Goal: Transaction & Acquisition: Purchase product/service

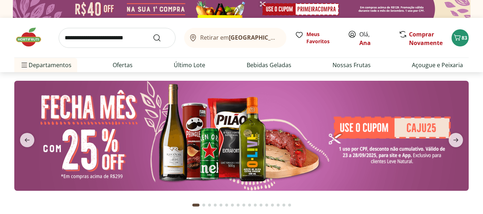
click at [367, 144] on img at bounding box center [241, 136] width 454 height 110
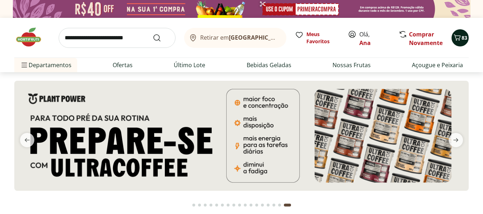
click at [455, 39] on icon "Carrinho" at bounding box center [457, 37] width 9 height 9
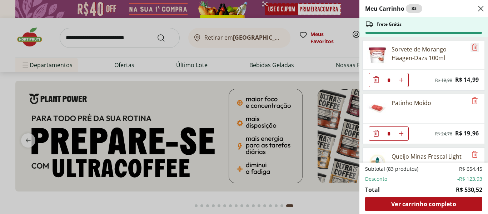
click at [470, 50] on icon "Remove" at bounding box center [474, 47] width 9 height 9
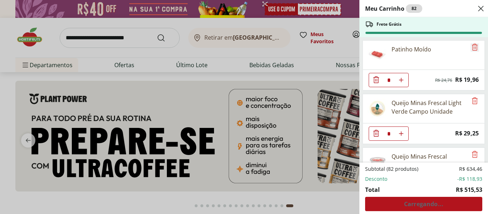
click at [470, 50] on icon "Remove" at bounding box center [474, 47] width 9 height 9
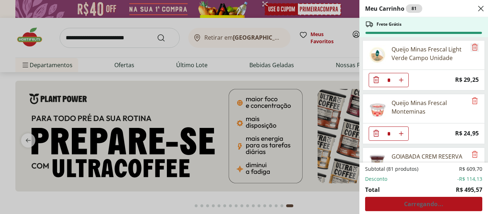
click at [470, 49] on icon "Remove" at bounding box center [474, 47] width 9 height 9
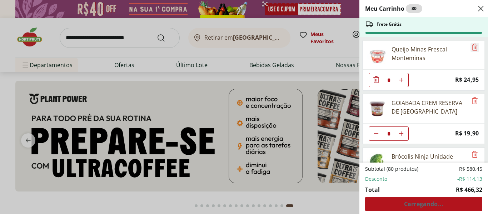
click at [470, 49] on icon "Remove" at bounding box center [474, 47] width 9 height 9
click at [470, 96] on icon "Remove" at bounding box center [474, 100] width 9 height 9
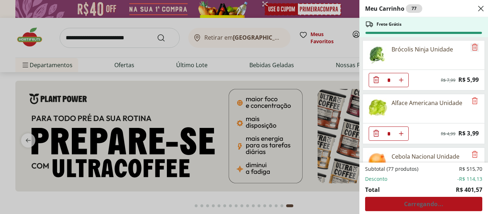
click at [470, 49] on icon "Remove" at bounding box center [474, 47] width 9 height 9
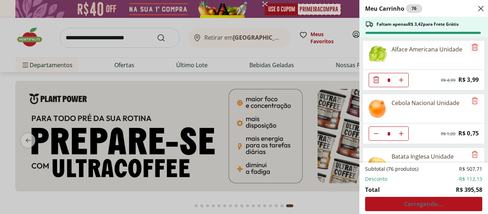
click at [470, 49] on icon "Remove" at bounding box center [474, 47] width 9 height 9
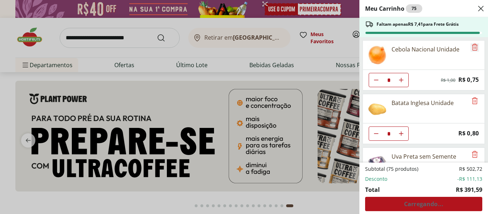
click at [470, 49] on icon "Remove" at bounding box center [474, 47] width 9 height 9
click at [470, 96] on icon "Remove" at bounding box center [474, 100] width 9 height 9
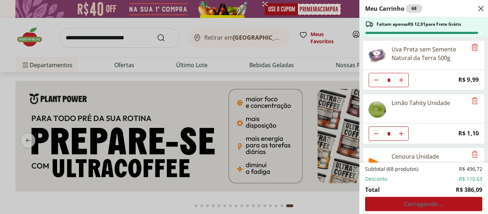
click at [470, 49] on icon "Remove" at bounding box center [474, 47] width 9 height 9
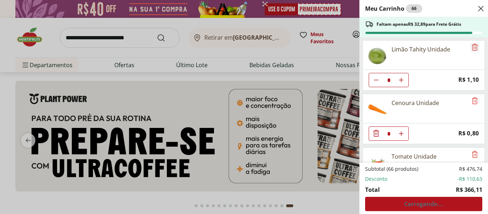
click at [470, 49] on icon "Remove" at bounding box center [474, 47] width 9 height 9
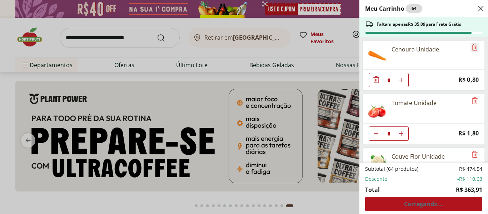
click at [470, 49] on icon "Remove" at bounding box center [474, 47] width 9 height 9
click at [470, 96] on icon "Remove" at bounding box center [474, 100] width 9 height 9
click at [470, 49] on icon "Remove" at bounding box center [474, 47] width 9 height 9
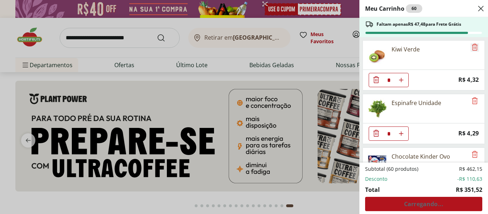
click at [470, 49] on icon "Remove" at bounding box center [474, 47] width 9 height 9
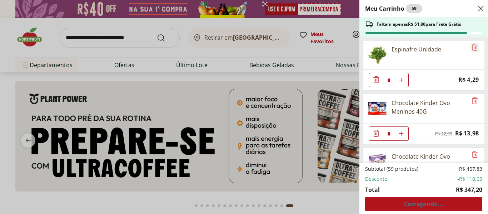
click at [470, 49] on icon "Remove" at bounding box center [474, 47] width 9 height 9
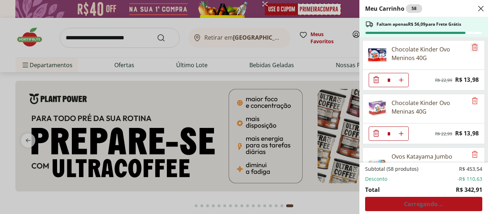
click at [470, 49] on icon "Remove" at bounding box center [474, 47] width 9 height 9
click at [470, 96] on icon "Remove" at bounding box center [474, 100] width 9 height 9
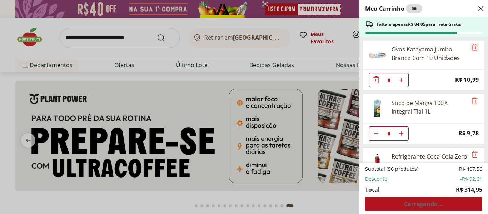
click at [470, 49] on icon "Remove" at bounding box center [474, 47] width 9 height 9
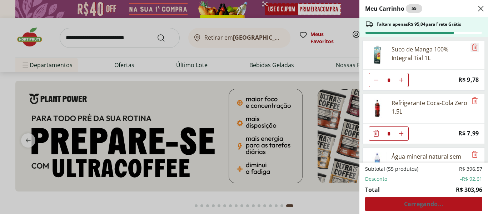
click at [470, 49] on icon "Remove" at bounding box center [474, 47] width 9 height 9
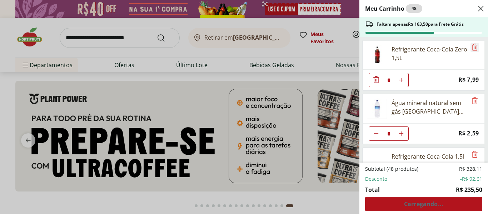
click at [470, 49] on icon "Remove" at bounding box center [474, 47] width 9 height 9
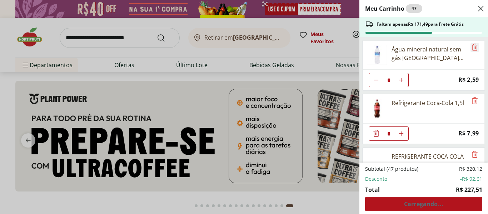
click at [470, 49] on icon "Remove" at bounding box center [474, 47] width 9 height 9
click at [470, 96] on icon "Remove" at bounding box center [474, 100] width 9 height 9
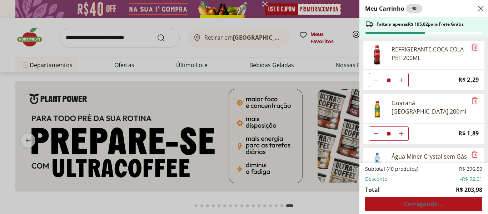
click at [470, 49] on icon "Remove" at bounding box center [474, 47] width 9 height 9
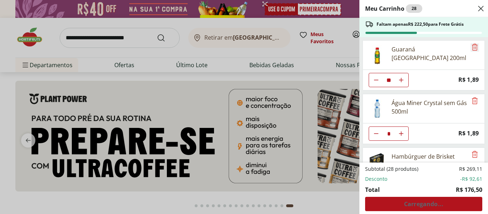
click at [470, 49] on icon "Remove" at bounding box center [474, 47] width 9 height 9
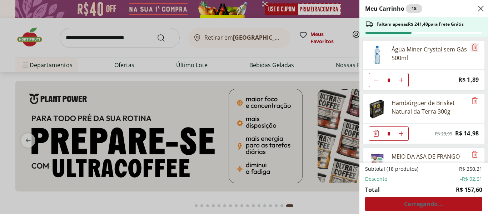
click at [470, 49] on icon "Remove" at bounding box center [474, 47] width 9 height 9
click at [470, 96] on icon "Remove" at bounding box center [474, 100] width 9 height 9
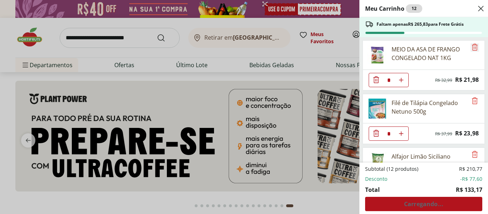
click at [470, 49] on icon "Remove" at bounding box center [474, 47] width 9 height 9
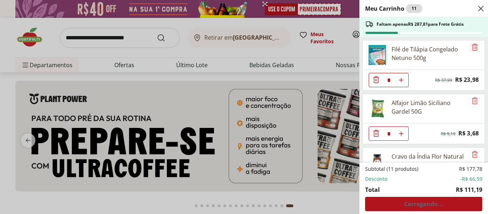
click at [470, 49] on icon "Remove" at bounding box center [474, 47] width 9 height 9
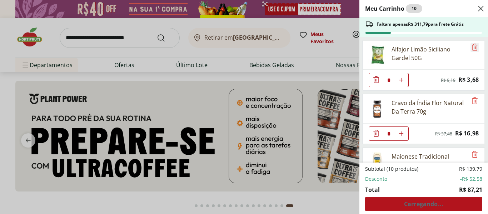
click at [470, 49] on icon "Remove" at bounding box center [474, 47] width 9 height 9
click at [470, 96] on icon "Remove" at bounding box center [474, 100] width 9 height 9
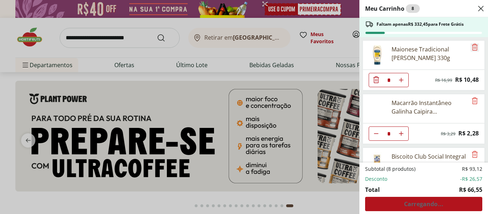
click at [470, 49] on icon "Remove" at bounding box center [474, 47] width 9 height 9
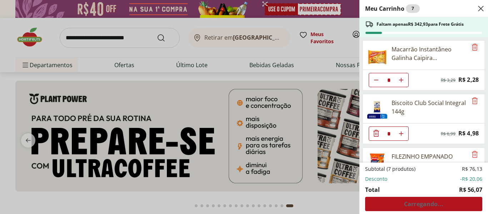
click at [470, 49] on icon "Remove" at bounding box center [474, 47] width 9 height 9
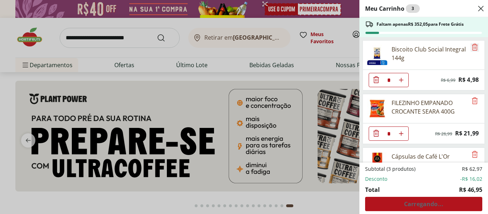
click at [470, 49] on icon "Remove" at bounding box center [474, 47] width 9 height 9
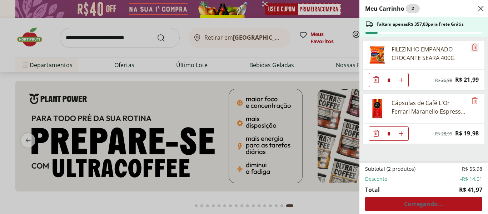
click at [470, 49] on icon "Remove" at bounding box center [474, 47] width 9 height 9
click at [470, 96] on icon "Remove" at bounding box center [474, 100] width 9 height 9
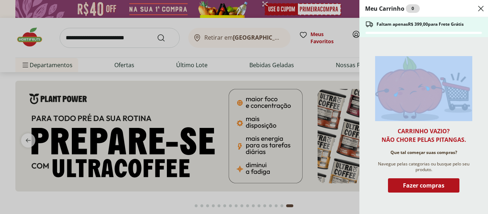
click at [470, 49] on div "Carrinho vazio? Não chore pelas pitangas. Que tal começar suas compras? Navegue…" at bounding box center [423, 125] width 129 height 177
drag, startPoint x: 478, startPoint y: 8, endPoint x: 446, endPoint y: 16, distance: 32.9
click at [479, 8] on icon "Close" at bounding box center [480, 8] width 9 height 9
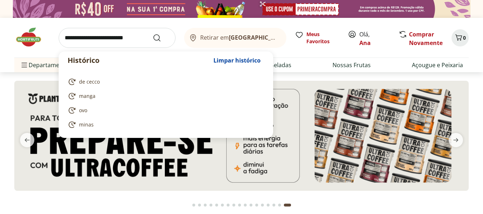
click at [119, 38] on input "search" at bounding box center [117, 38] width 117 height 20
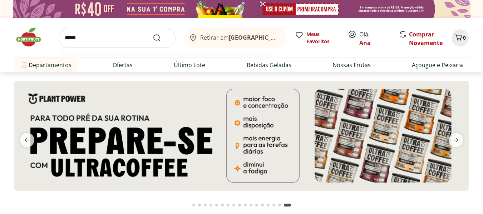
type input "*****"
click at [153, 34] on button "Submit Search" at bounding box center [161, 38] width 17 height 9
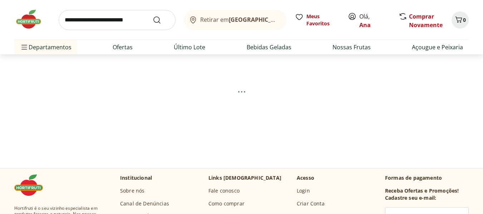
select select "**********"
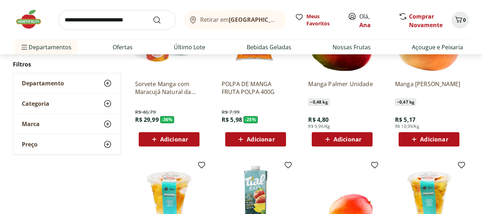
scroll to position [250, 0]
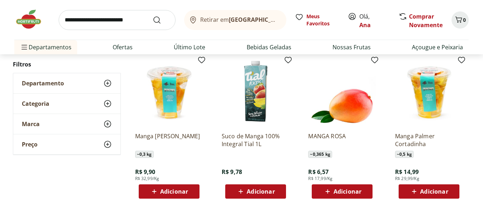
click at [253, 194] on span "Adicionar" at bounding box center [260, 192] width 28 height 6
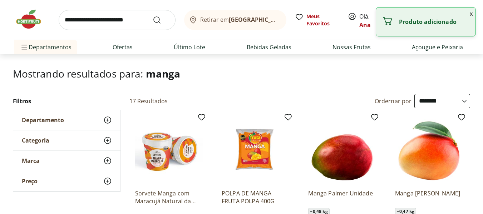
scroll to position [0, 0]
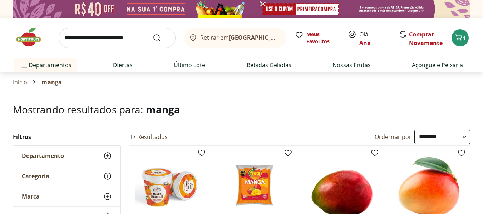
click at [103, 37] on input "search" at bounding box center [117, 38] width 117 height 20
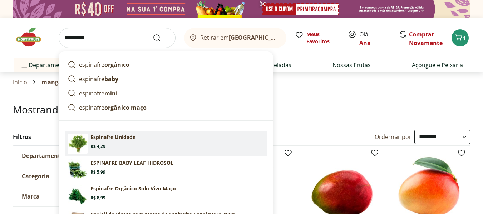
click at [136, 138] on section "Espinafre Unidade Price: R$ 4,29" at bounding box center [177, 142] width 174 height 16
type input "**********"
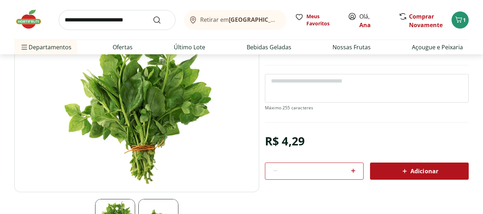
click at [353, 170] on icon at bounding box center [353, 171] width 4 height 4
type input "*"
click at [407, 176] on div "Adicionar" at bounding box center [418, 171] width 87 height 13
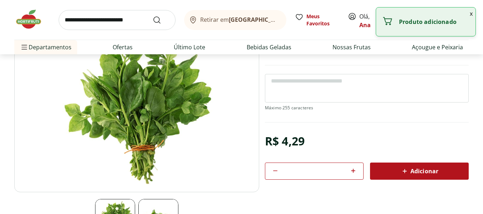
click at [127, 17] on input "search" at bounding box center [117, 20] width 117 height 20
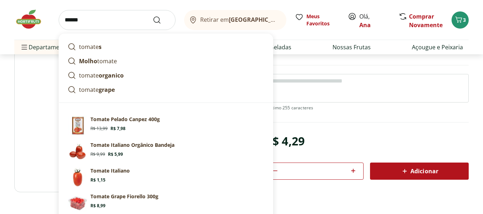
type input "******"
click at [153, 16] on button "Submit Search" at bounding box center [161, 20] width 17 height 9
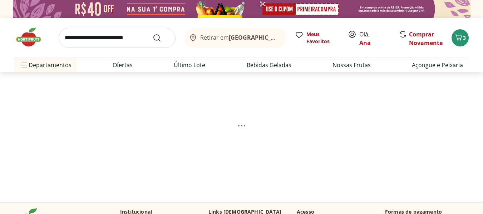
select select "**********"
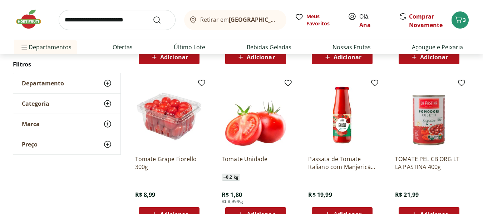
scroll to position [429, 0]
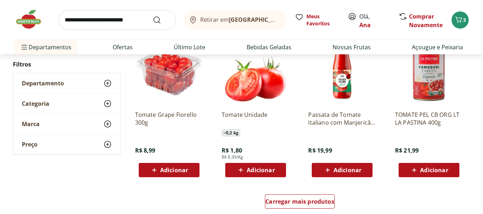
click at [155, 170] on icon at bounding box center [154, 170] width 9 height 9
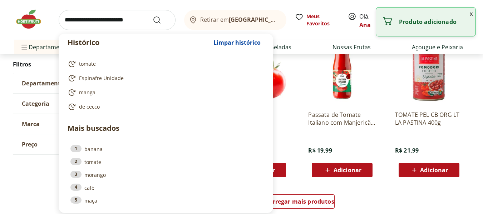
click at [105, 21] on input "search" at bounding box center [117, 20] width 117 height 20
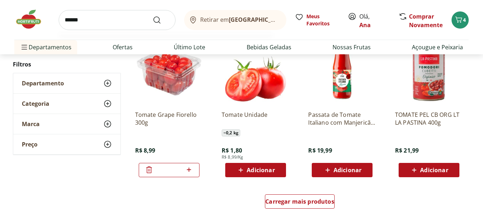
type input "******"
click at [153, 16] on button "Submit Search" at bounding box center [161, 20] width 17 height 9
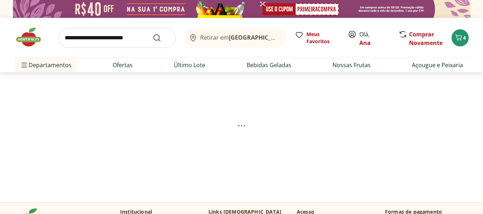
select select "**********"
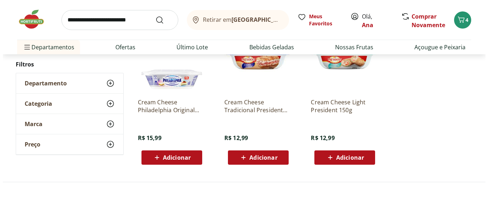
scroll to position [286, 0]
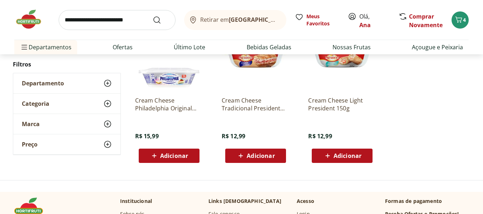
click at [158, 154] on icon at bounding box center [154, 155] width 9 height 9
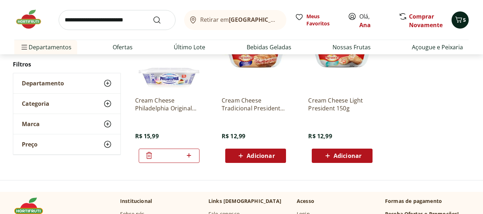
click at [464, 22] on span "5" at bounding box center [464, 19] width 3 height 7
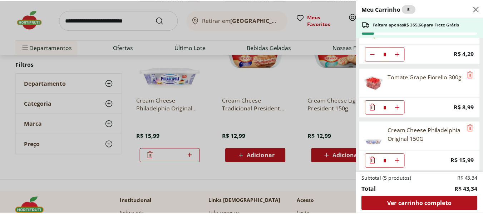
scroll to position [82, 0]
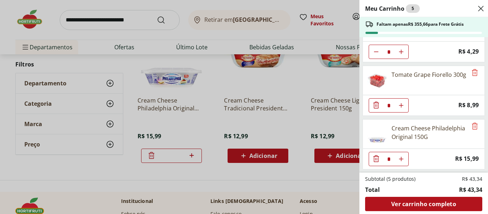
click at [125, 24] on div "Meu Carrinho 5 Faltam apenas R$ 355,66 para Frete Grátis Suco de Manga 100% Int…" at bounding box center [244, 107] width 488 height 214
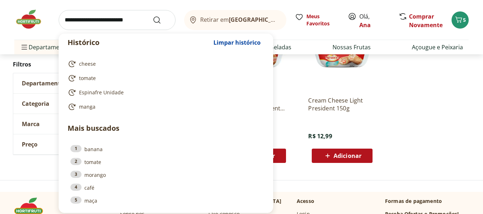
click at [124, 20] on input "search" at bounding box center [117, 20] width 117 height 20
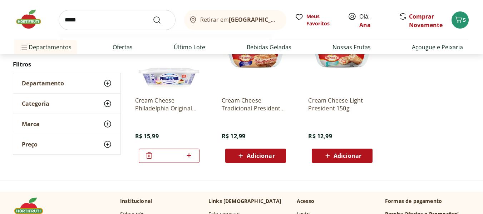
type input "*****"
click at [153, 16] on button "Submit Search" at bounding box center [161, 20] width 17 height 9
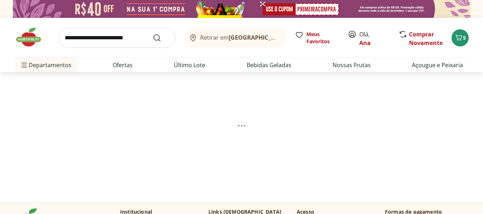
select select "**********"
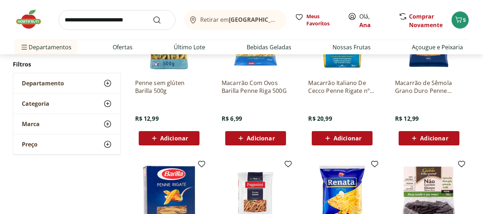
scroll to position [286, 0]
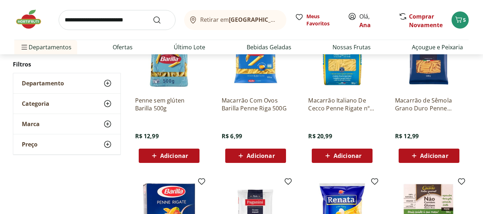
click at [258, 159] on span "Adicionar" at bounding box center [260, 156] width 28 height 6
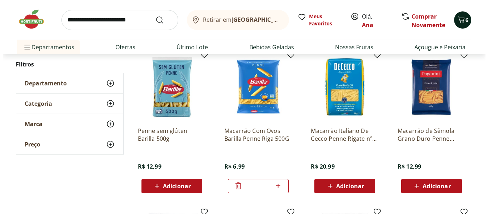
scroll to position [214, 0]
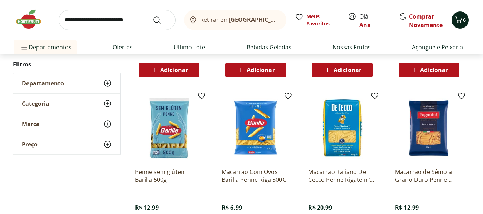
click at [461, 19] on icon "Carrinho" at bounding box center [458, 19] width 9 height 9
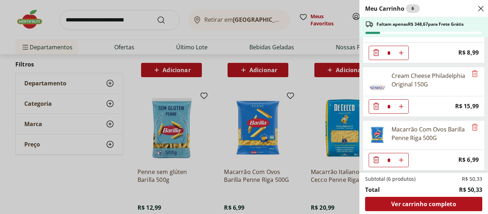
scroll to position [135, 0]
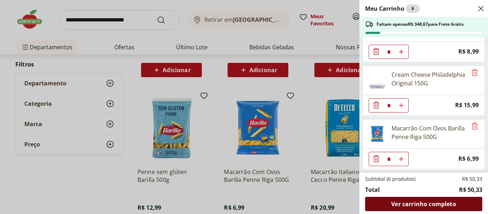
click at [434, 202] on span "Ver carrinho completo" at bounding box center [423, 204] width 65 height 6
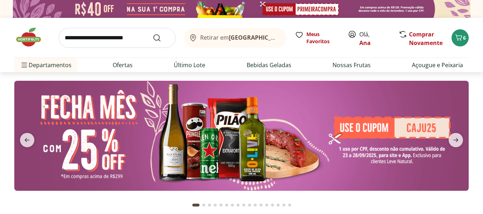
click at [362, 33] on span "Olá, Ana" at bounding box center [375, 38] width 32 height 17
drag, startPoint x: 361, startPoint y: 37, endPoint x: 361, endPoint y: 45, distance: 8.2
click at [361, 38] on span "Olá, Ana" at bounding box center [375, 38] width 32 height 17
click at [361, 48] on div "Retirar em Rio de Janeiro/RJ Meus Favoritos Olá, Ana Comprar Novamente 6" at bounding box center [241, 38] width 454 height 40
click at [365, 42] on link "Ana" at bounding box center [364, 43] width 11 height 8
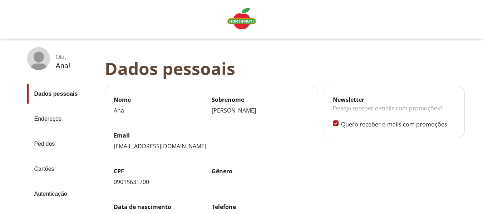
click at [39, 145] on link "Pedidos" at bounding box center [63, 143] width 72 height 19
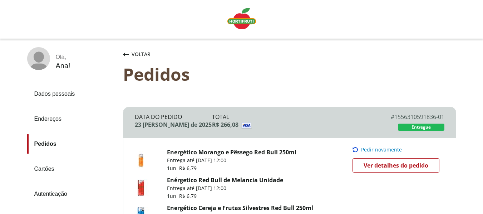
click at [239, 26] on img "Linha de sessão" at bounding box center [241, 18] width 29 height 21
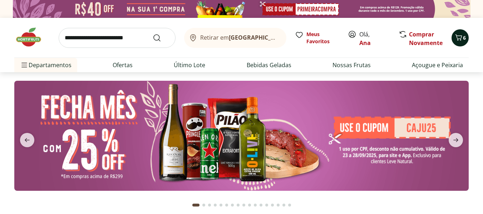
click at [457, 35] on icon "Carrinho" at bounding box center [458, 37] width 9 height 9
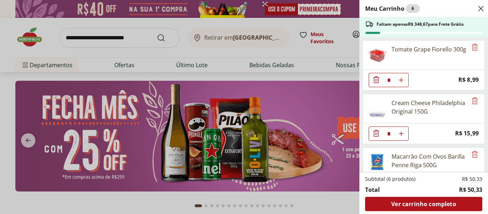
scroll to position [135, 0]
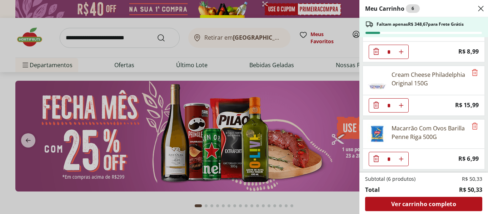
click at [19, 91] on div "Meu Carrinho 6 Faltam apenas R$ 348,67 para Frete Grátis Suco de Manga 100% Int…" at bounding box center [244, 107] width 488 height 214
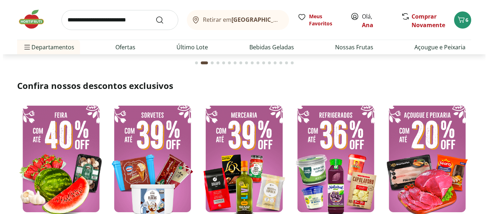
scroll to position [107, 0]
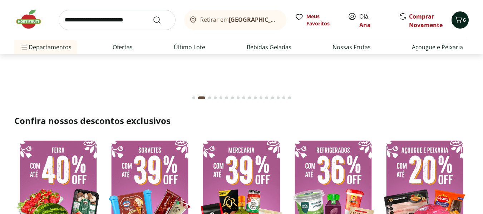
click at [465, 20] on span "6" at bounding box center [464, 19] width 3 height 7
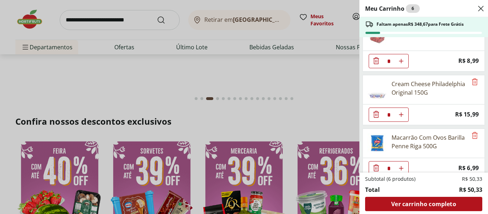
scroll to position [135, 0]
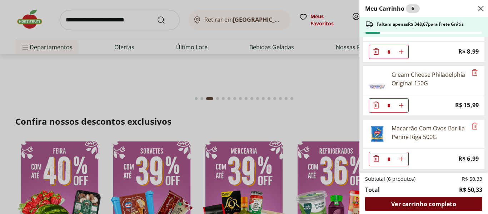
click at [433, 201] on span "Ver carrinho completo" at bounding box center [423, 204] width 65 height 6
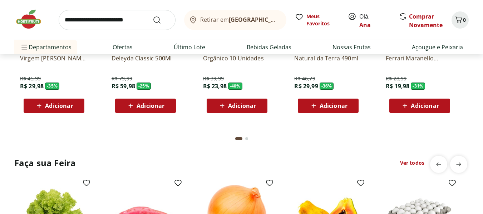
scroll to position [679, 0]
